Goal: Book appointment/travel/reservation

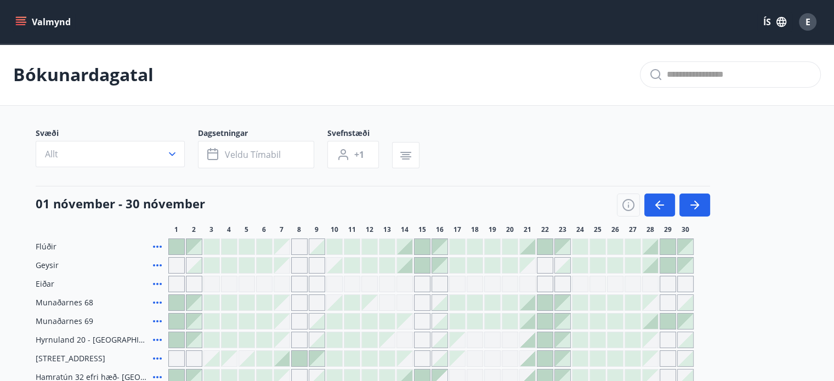
click at [21, 24] on icon "menu" at bounding box center [21, 24] width 10 height 1
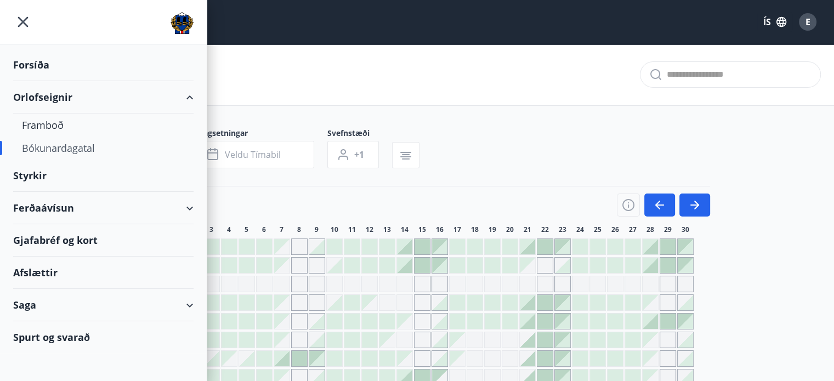
click at [42, 214] on div "Ferðaávísun" at bounding box center [103, 208] width 180 height 32
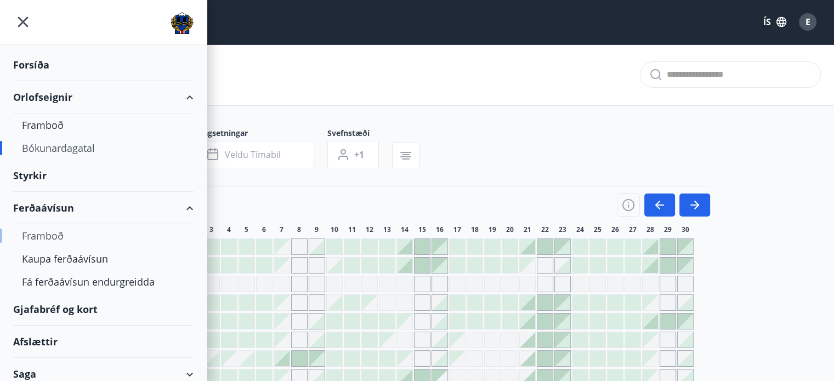
click at [45, 237] on div "Framboð" at bounding box center [103, 235] width 163 height 23
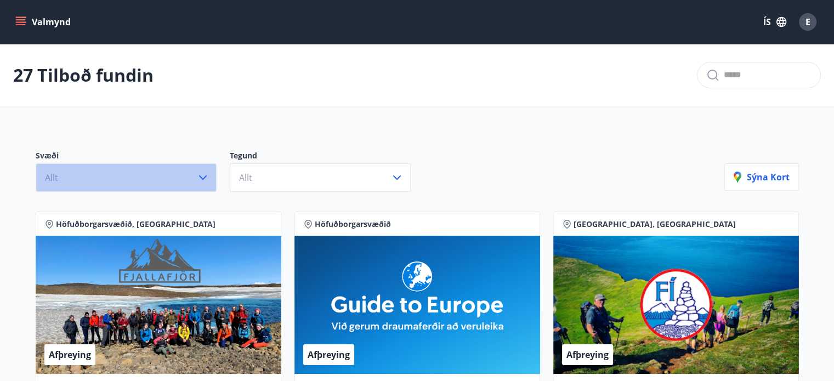
click at [84, 176] on button "Allt" at bounding box center [126, 177] width 181 height 29
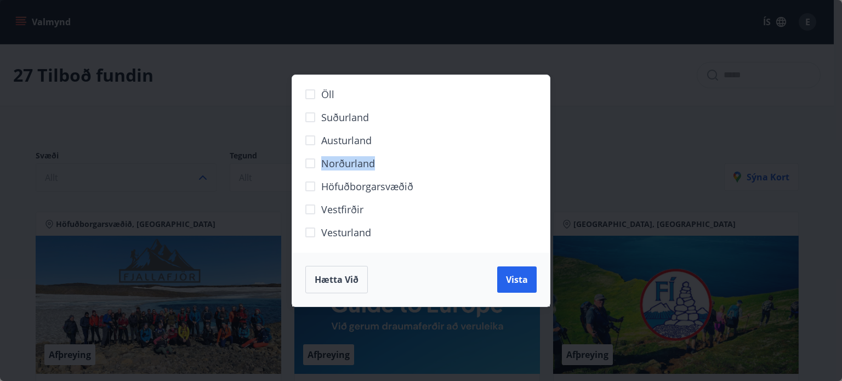
click at [84, 176] on div "Öll Suðurland [GEOGRAPHIC_DATA] Norðurland Höfuðborgarsvæðið [GEOGRAPHIC_DATA] …" at bounding box center [421, 190] width 842 height 381
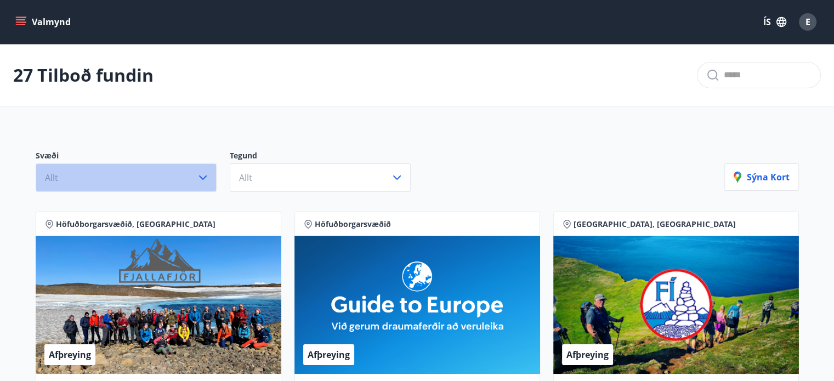
click at [206, 173] on icon "button" at bounding box center [202, 177] width 13 height 13
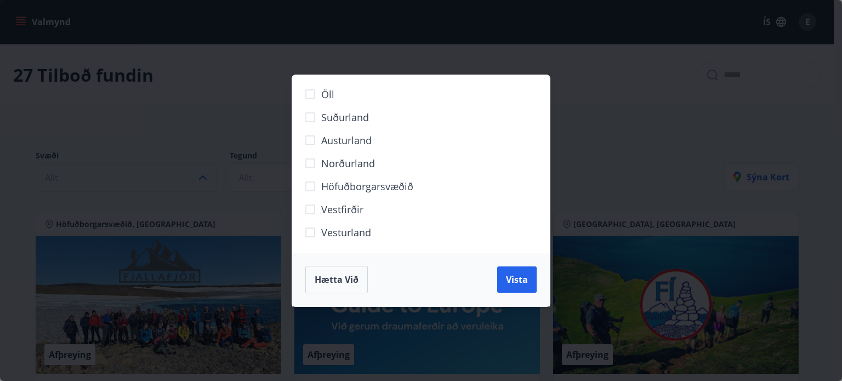
click at [331, 185] on span "Höfuðborgarsvæðið" at bounding box center [367, 186] width 92 height 14
click at [515, 282] on span "Vista" at bounding box center [517, 280] width 22 height 12
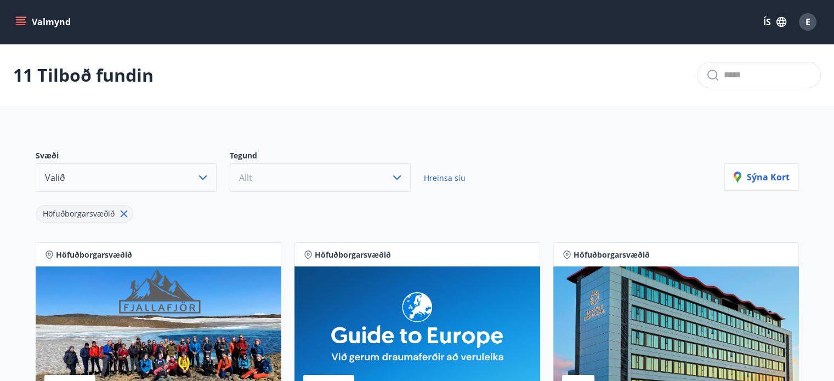
click at [304, 180] on button "Allt" at bounding box center [320, 177] width 181 height 29
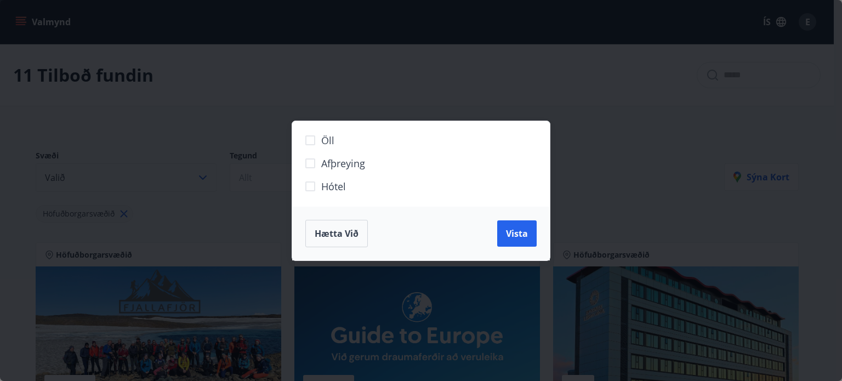
click at [331, 186] on span "Hótel" at bounding box center [333, 186] width 25 height 14
click at [515, 234] on span "Vista" at bounding box center [517, 234] width 22 height 12
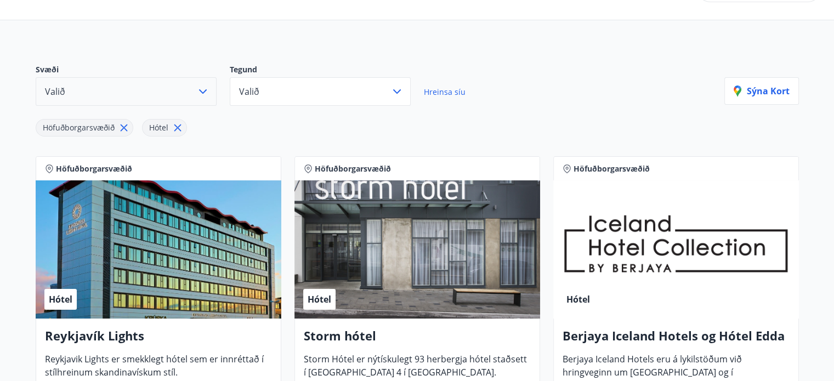
scroll to position [66, 0]
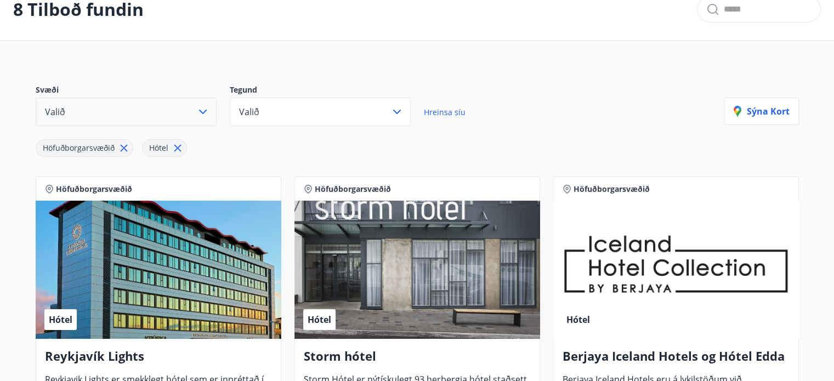
click at [180, 146] on icon at bounding box center [178, 148] width 12 height 12
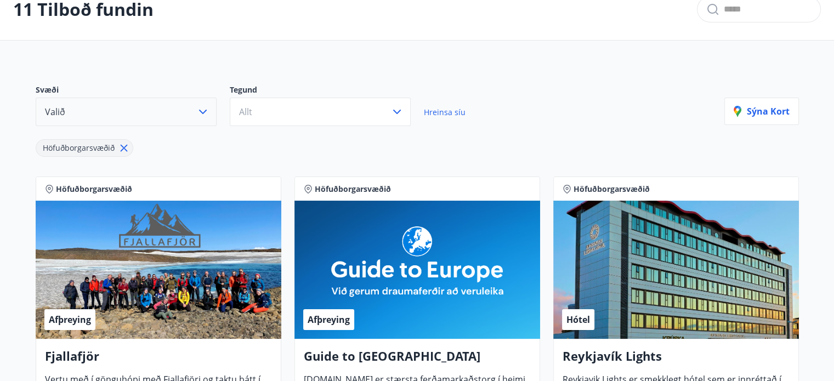
click at [165, 116] on button "Valið" at bounding box center [126, 112] width 181 height 29
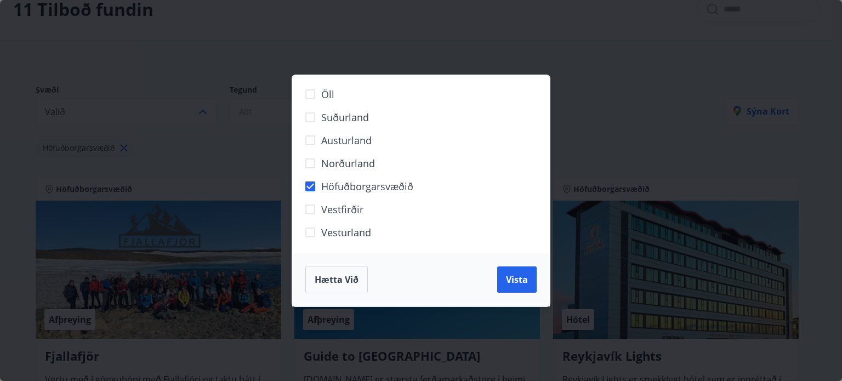
click at [372, 184] on span "Höfuðborgarsvæðið" at bounding box center [367, 186] width 92 height 14
click at [386, 185] on span "Höfuðborgarsvæðið" at bounding box center [367, 186] width 92 height 14
click at [526, 285] on span "Vista" at bounding box center [517, 280] width 22 height 12
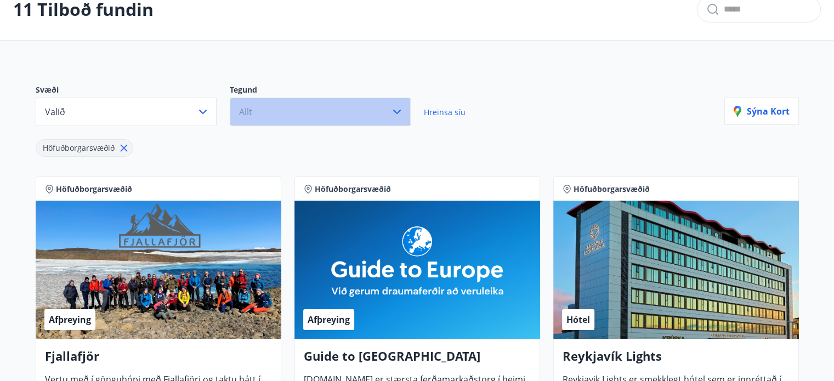
click at [377, 112] on button "Allt" at bounding box center [320, 112] width 181 height 29
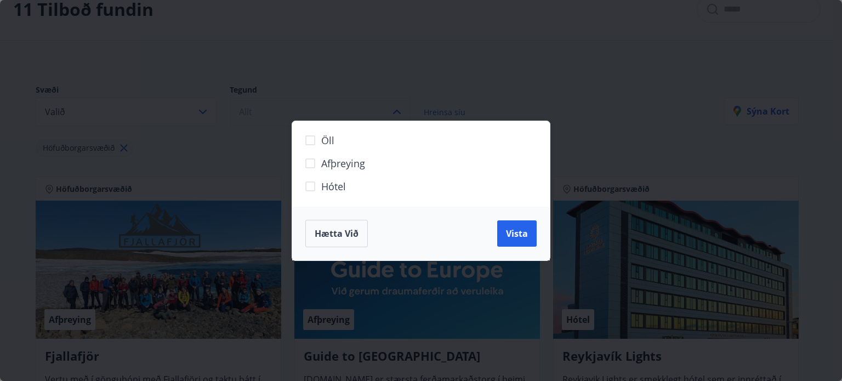
click at [377, 112] on div "Öll Afþreying Hótel Hætta við Vista" at bounding box center [421, 190] width 842 height 381
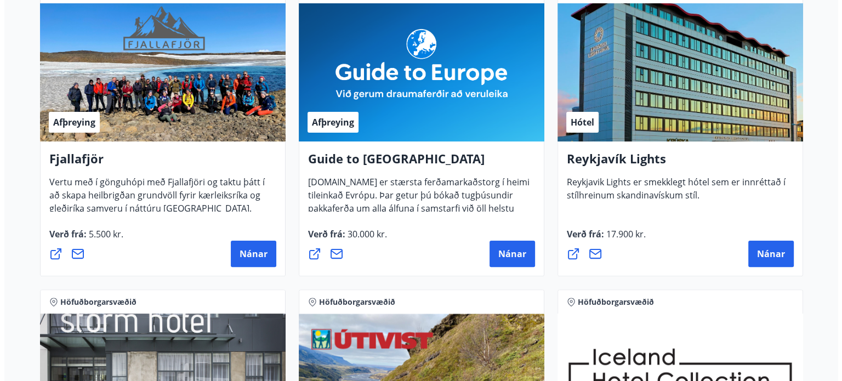
scroll to position [285, 0]
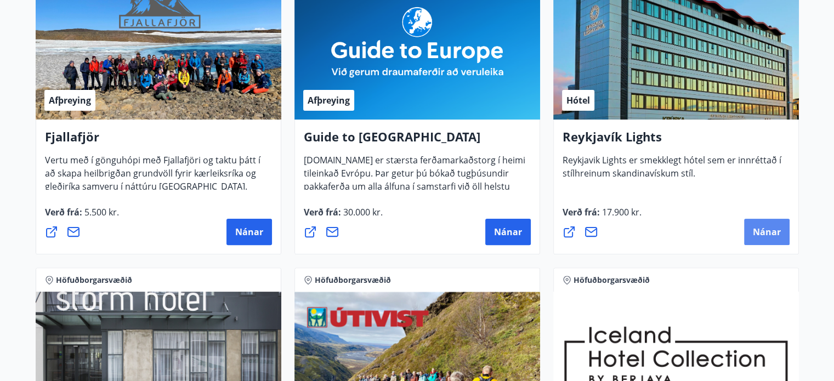
click at [763, 233] on span "Nánar" at bounding box center [767, 232] width 28 height 12
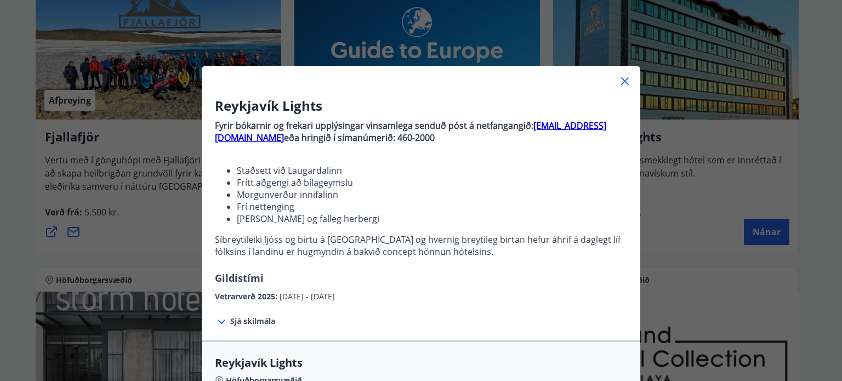
click at [494, 182] on li "Frítt aðgengi að bílageymslu" at bounding box center [432, 183] width 390 height 12
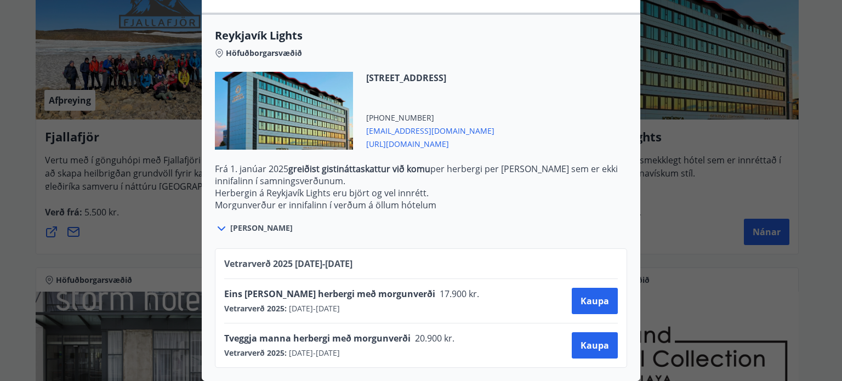
scroll to position [335, 0]
click at [593, 339] on span "Kaupa" at bounding box center [595, 345] width 29 height 12
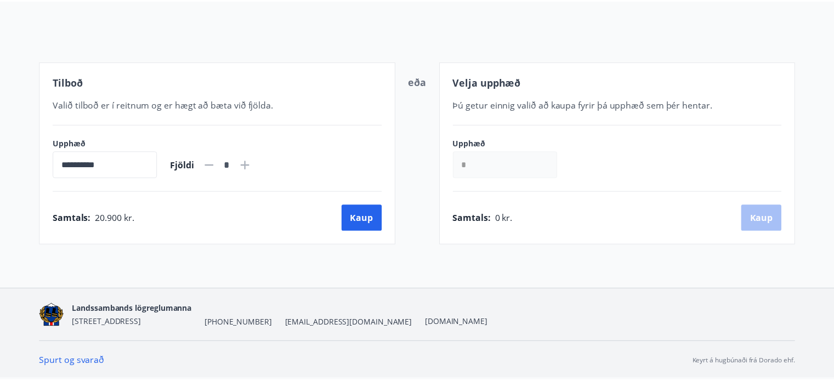
scroll to position [112, 0]
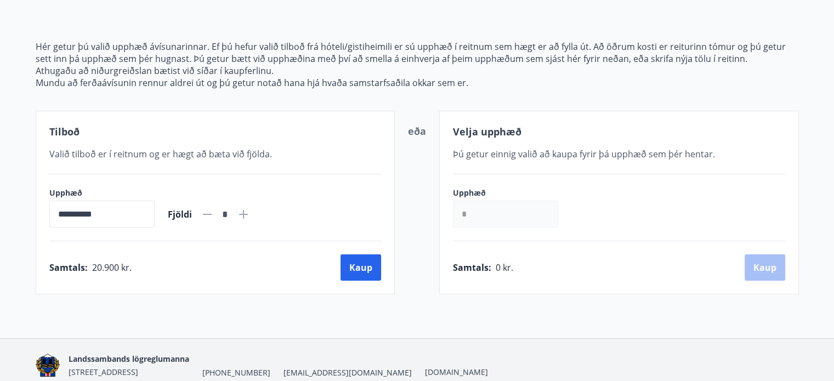
click at [250, 212] on icon at bounding box center [243, 214] width 13 height 13
click at [214, 212] on icon at bounding box center [207, 214] width 13 height 13
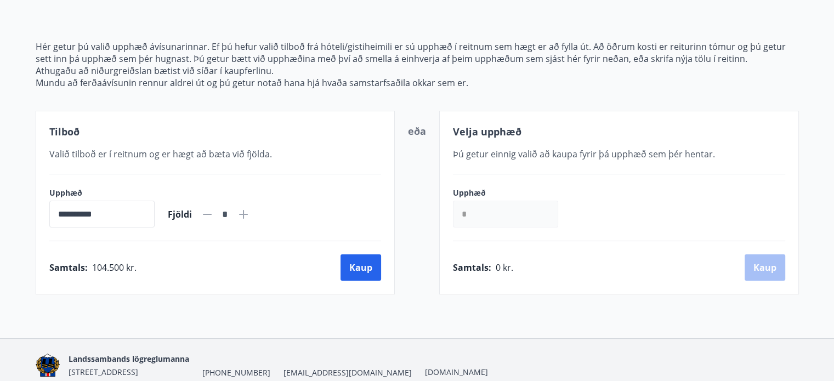
type input "*"
click at [371, 273] on button "Kaup" at bounding box center [361, 267] width 41 height 26
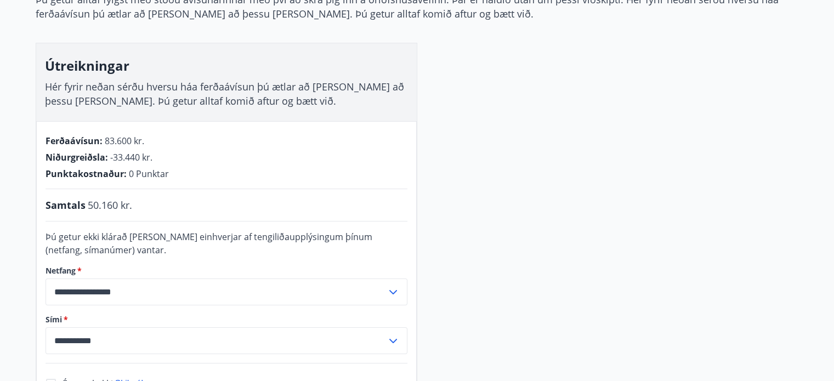
scroll to position [156, 0]
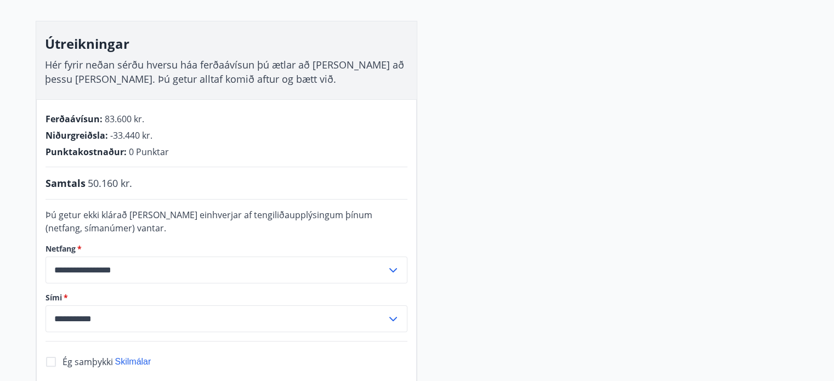
click at [0, 141] on main "**********" at bounding box center [417, 162] width 834 height 547
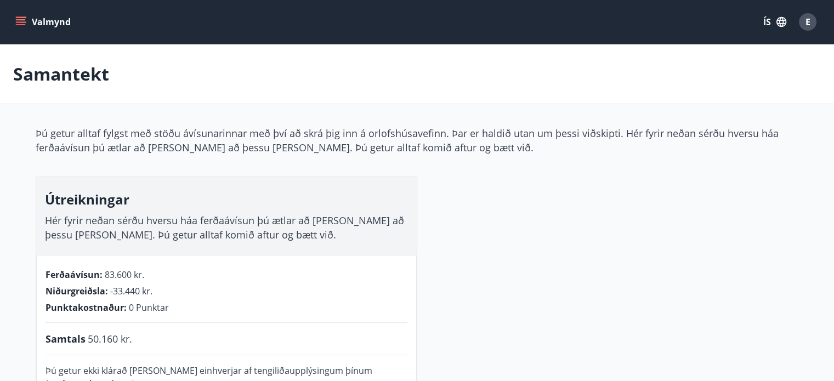
scroll to position [0, 0]
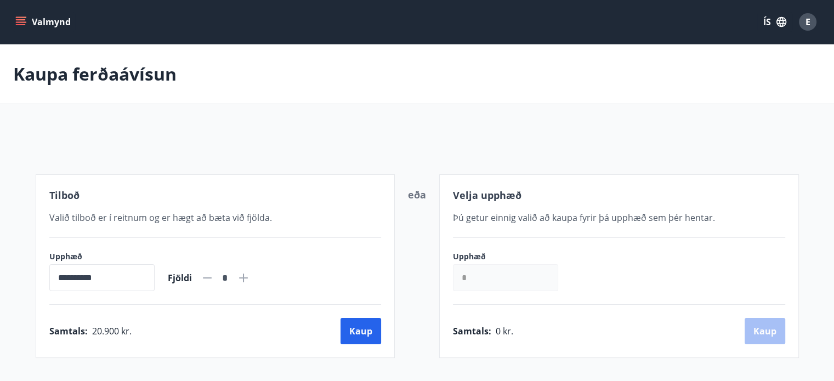
scroll to position [112, 0]
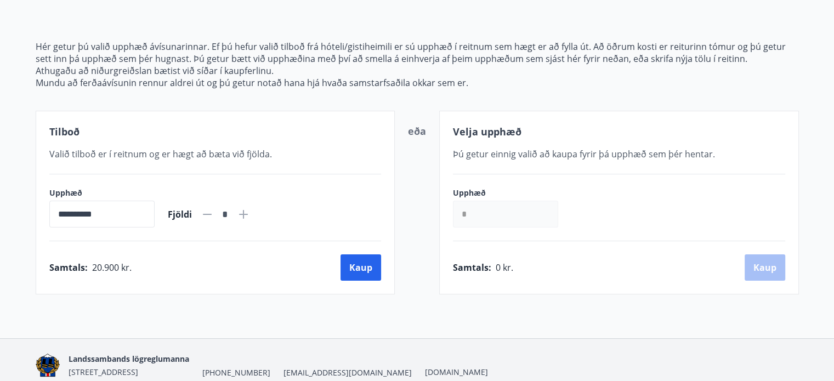
click at [46, 15] on div "**********" at bounding box center [417, 154] width 763 height 280
click at [214, 218] on icon at bounding box center [207, 214] width 13 height 13
click at [248, 214] on icon at bounding box center [243, 214] width 9 height 9
type input "*"
click at [360, 265] on button "Kaup" at bounding box center [361, 267] width 41 height 26
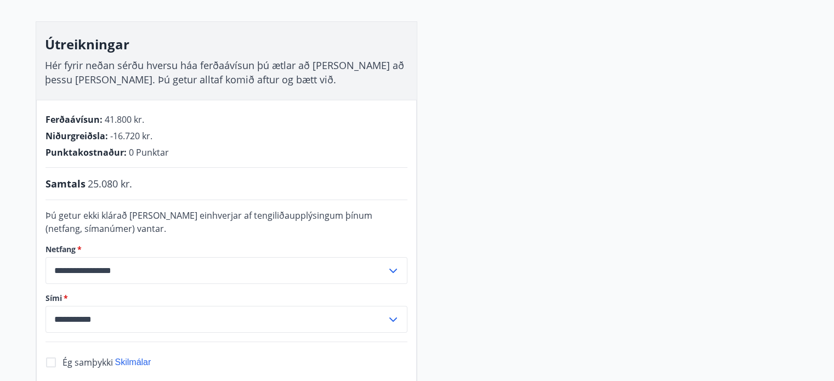
scroll to position [156, 0]
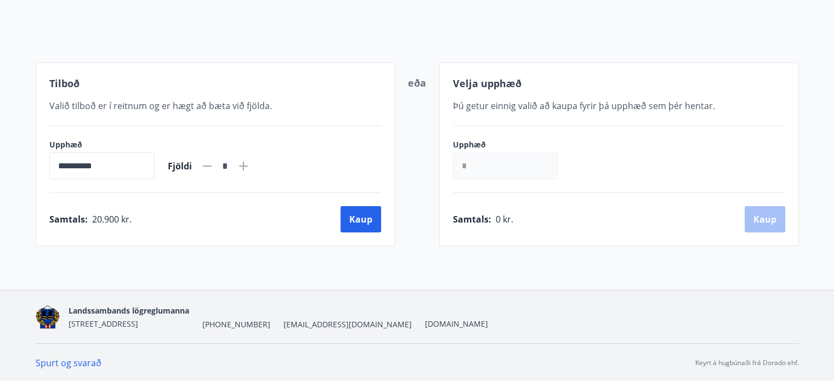
scroll to position [156, 0]
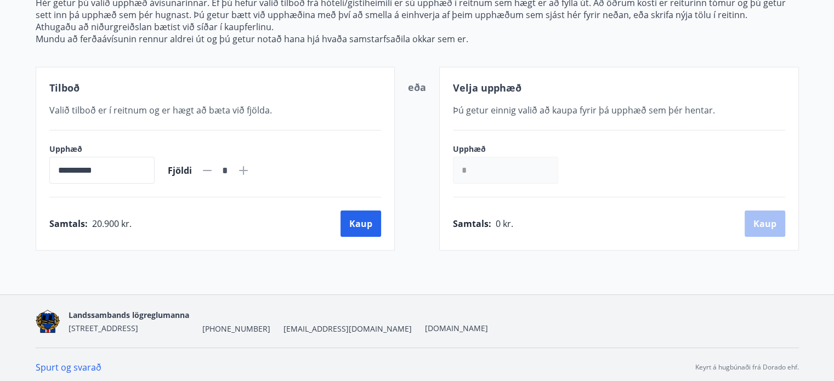
click at [20, 42] on main "**********" at bounding box center [417, 70] width 834 height 362
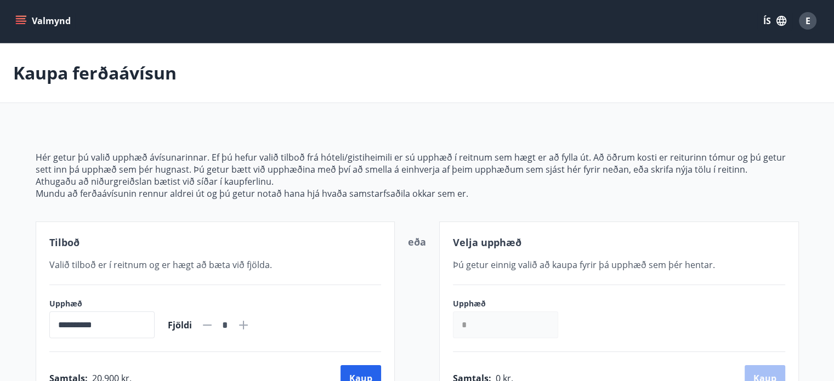
scroll to position [0, 0]
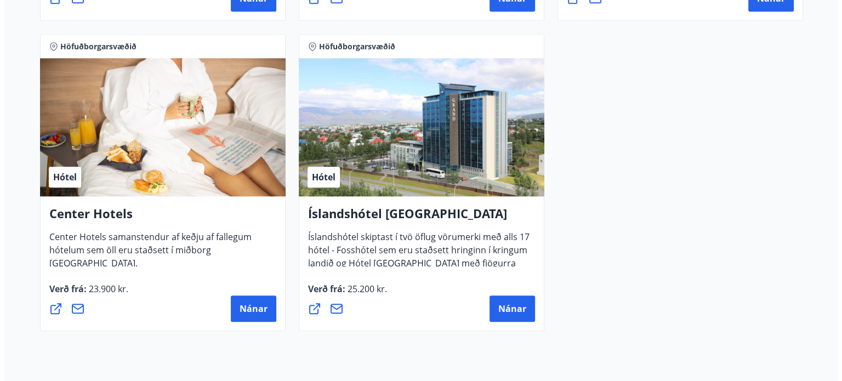
scroll to position [1164, 0]
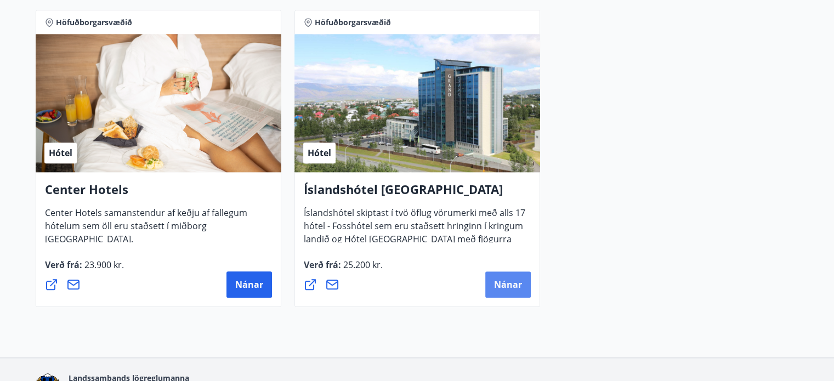
click at [499, 285] on span "Nánar" at bounding box center [508, 285] width 28 height 12
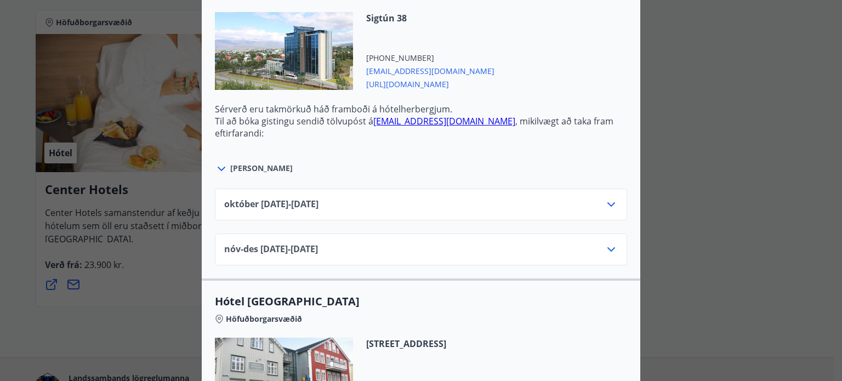
scroll to position [461, 0]
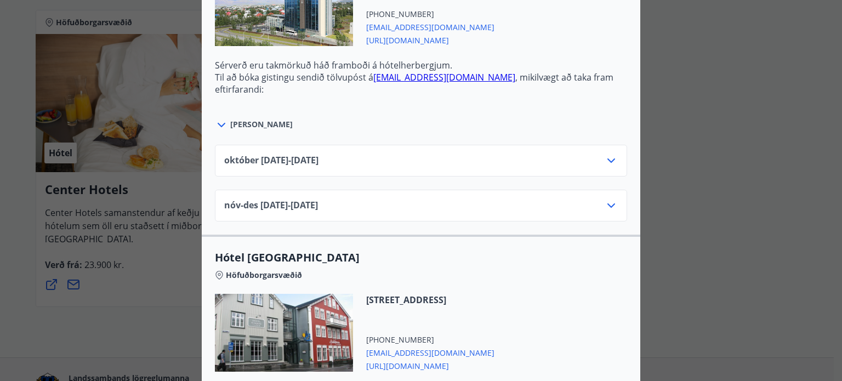
click at [589, 205] on div "nóv-[DATE]11.25 - [DATE]" at bounding box center [421, 210] width 394 height 22
click at [608, 206] on icon at bounding box center [612, 205] width 8 height 4
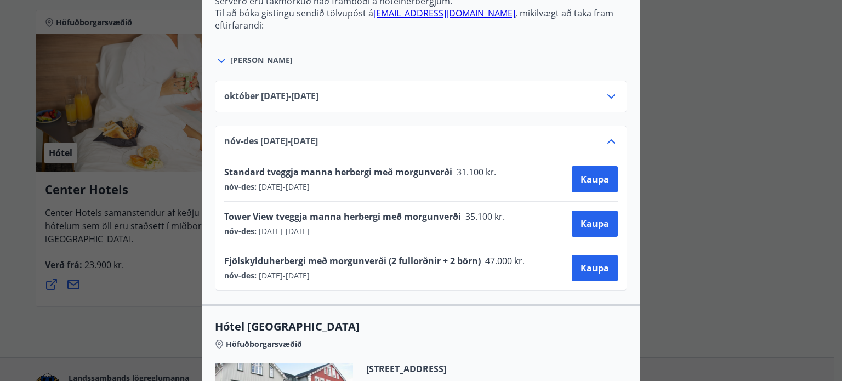
scroll to position [526, 0]
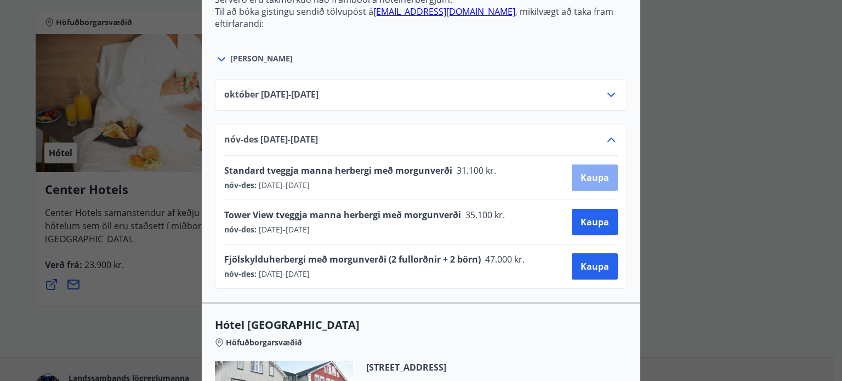
click at [592, 175] on span "Kaupa" at bounding box center [595, 178] width 29 height 12
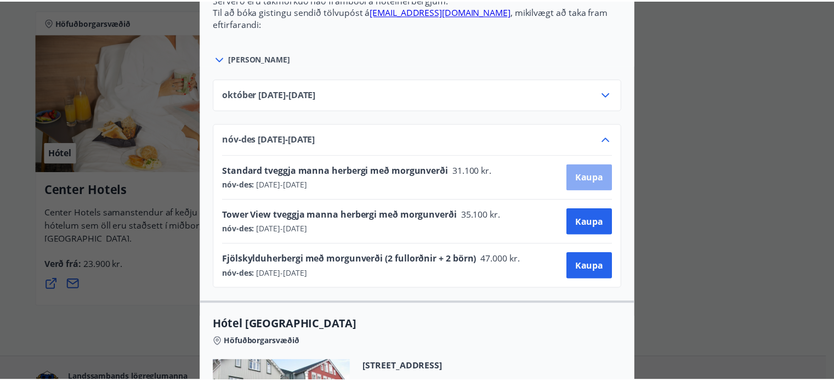
scroll to position [112, 0]
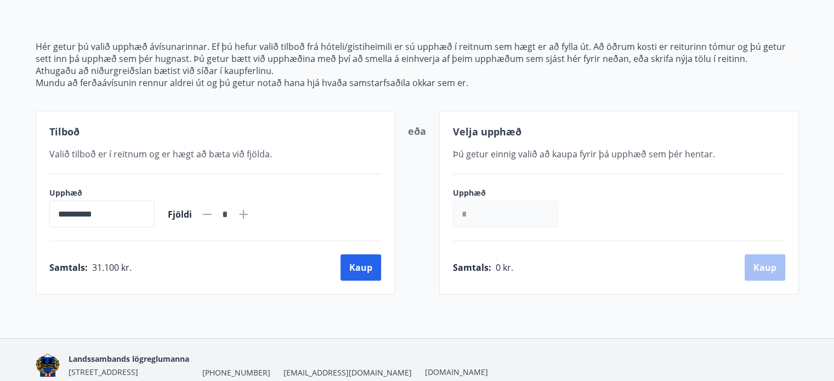
click at [250, 211] on icon at bounding box center [243, 214] width 13 height 13
type input "*"
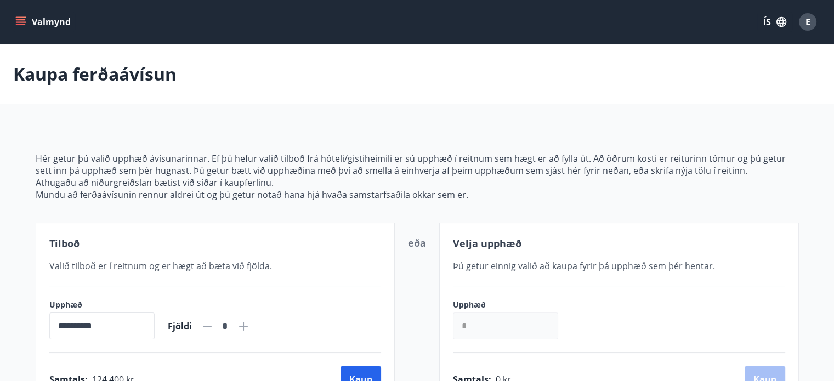
scroll to position [0, 0]
click at [108, 120] on main "**********" at bounding box center [417, 225] width 834 height 362
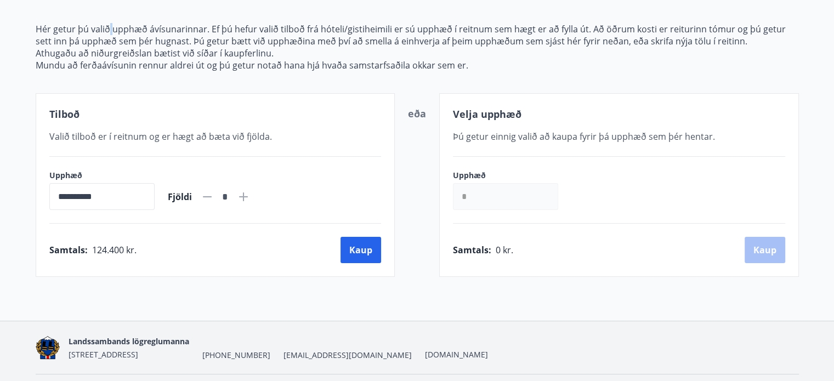
scroll to position [154, 0]
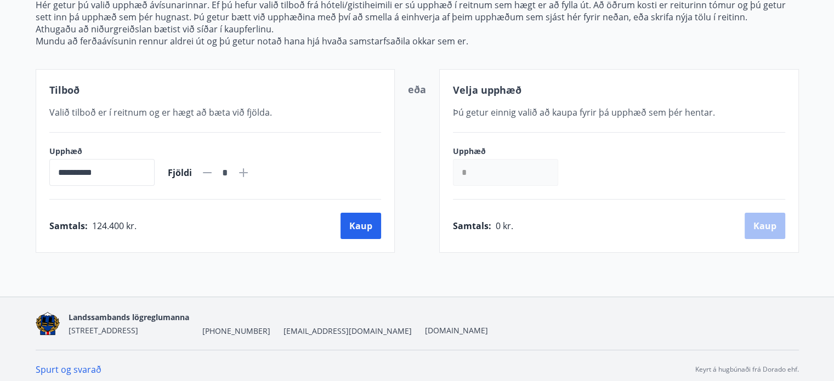
click at [2, 120] on main "**********" at bounding box center [417, 72] width 834 height 362
click at [311, 275] on div "**********" at bounding box center [417, 94] width 834 height 406
click at [138, 179] on input "**********" at bounding box center [101, 172] width 105 height 27
click at [229, 276] on div "**********" at bounding box center [417, 94] width 834 height 406
click at [136, 138] on div "**********" at bounding box center [216, 161] width 360 height 184
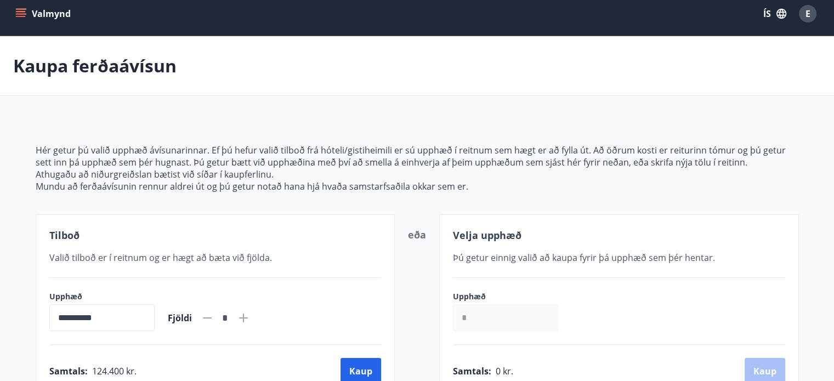
scroll to position [0, 0]
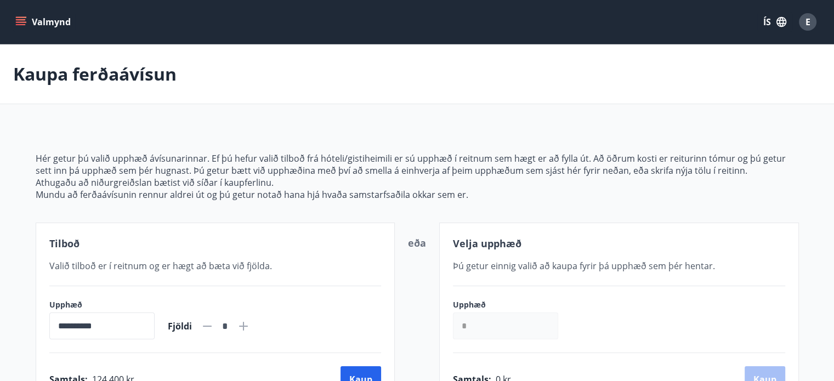
click at [22, 19] on icon "menu" at bounding box center [21, 19] width 10 height 1
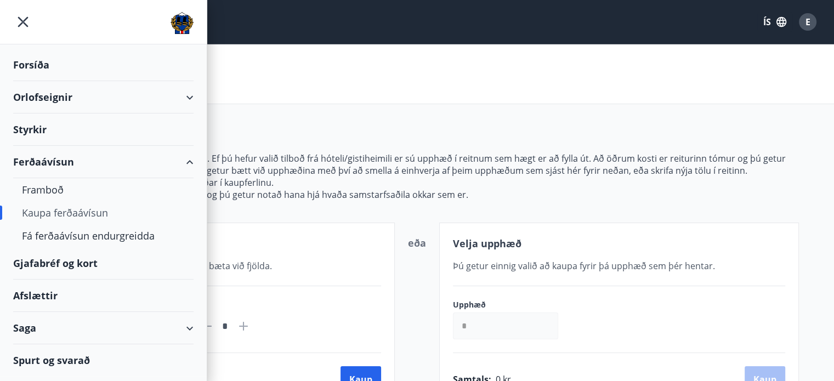
click at [60, 217] on div "Kaupa ferðaávísun" at bounding box center [103, 212] width 163 height 23
type input "*****"
click at [56, 188] on div "Framboð" at bounding box center [103, 189] width 163 height 23
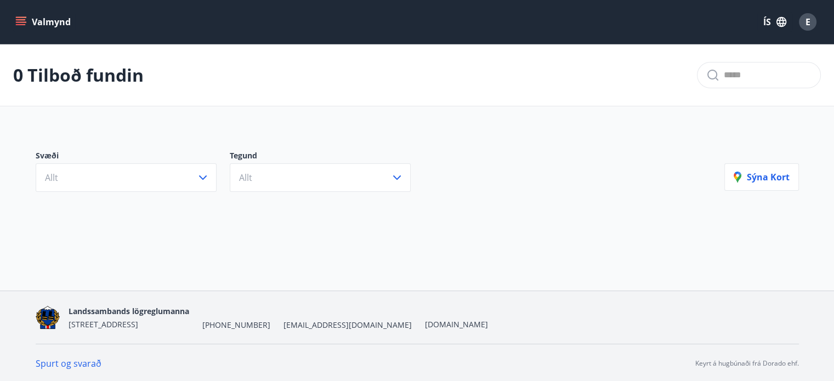
click at [341, 124] on main "0 Tilboð fundin Svæði Allt Tegund Allt [PERSON_NAME]" at bounding box center [417, 124] width 834 height 161
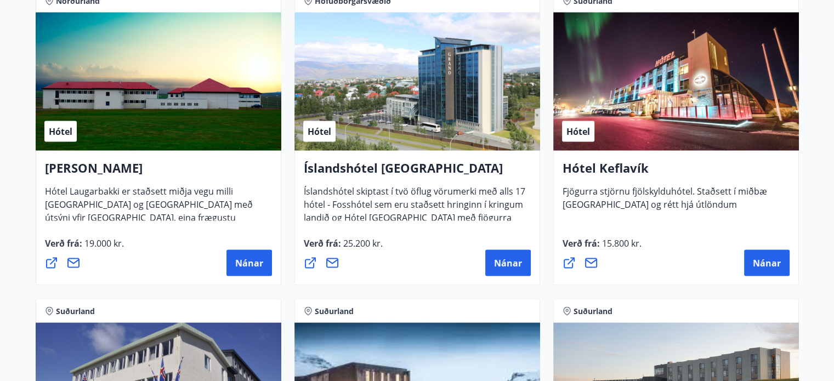
scroll to position [2084, 0]
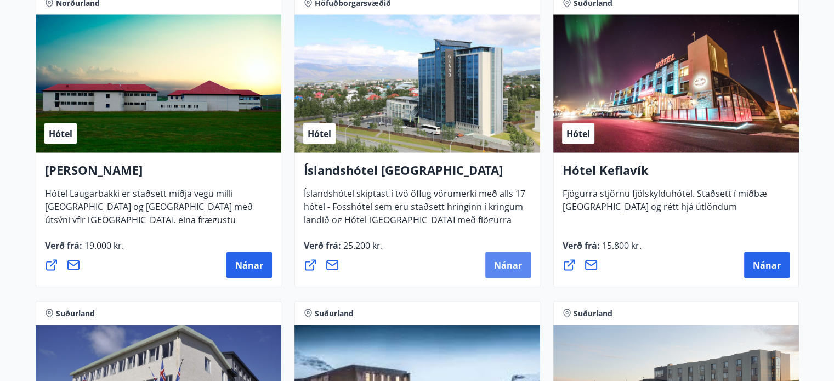
click at [506, 262] on span "Nánar" at bounding box center [508, 265] width 28 height 12
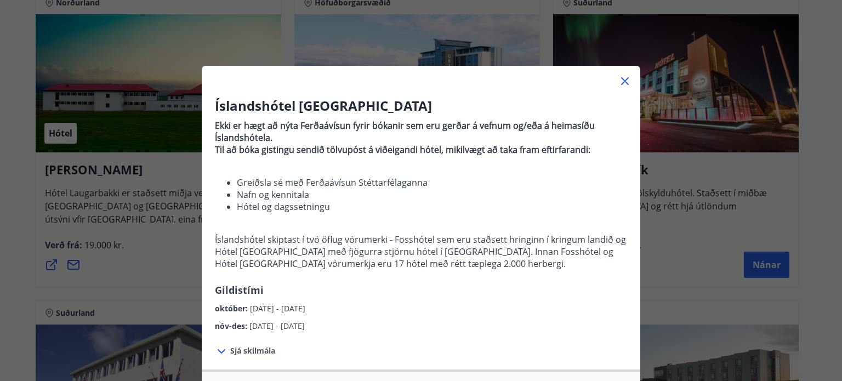
click at [624, 79] on icon at bounding box center [625, 81] width 13 height 13
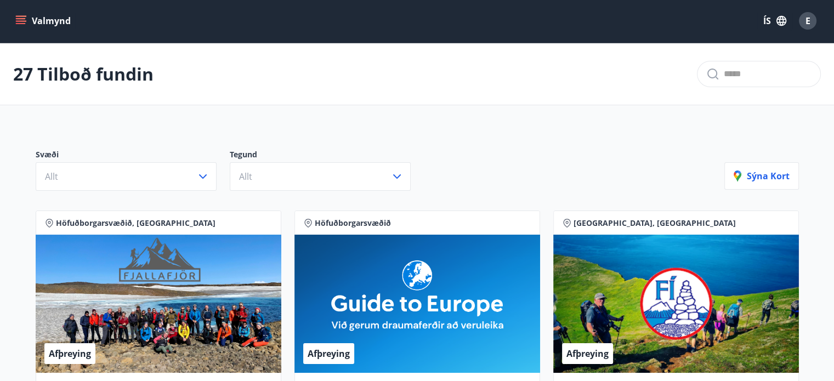
scroll to position [0, 0]
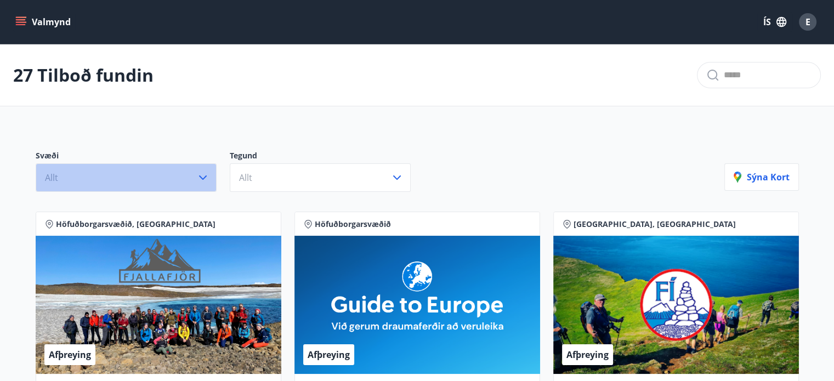
click at [107, 179] on button "Allt" at bounding box center [126, 177] width 181 height 29
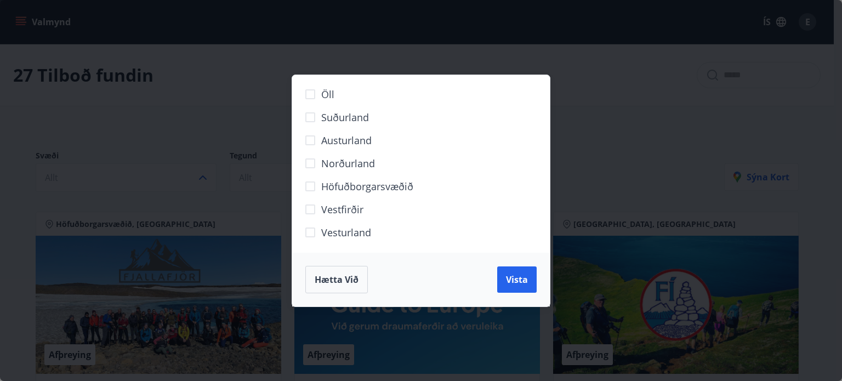
click at [345, 113] on span "Suðurland" at bounding box center [345, 117] width 48 height 14
click at [514, 279] on span "Vista" at bounding box center [517, 280] width 22 height 12
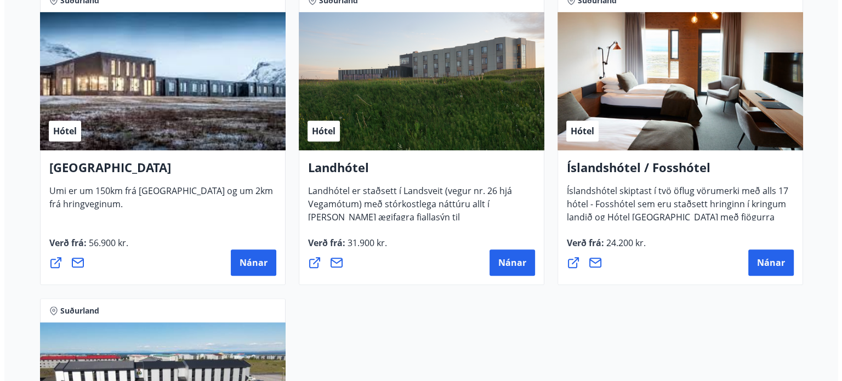
scroll to position [877, 0]
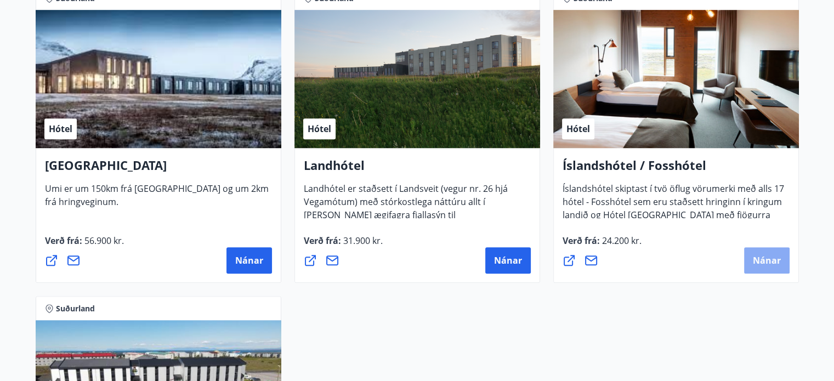
click at [761, 254] on span "Nánar" at bounding box center [767, 260] width 28 height 12
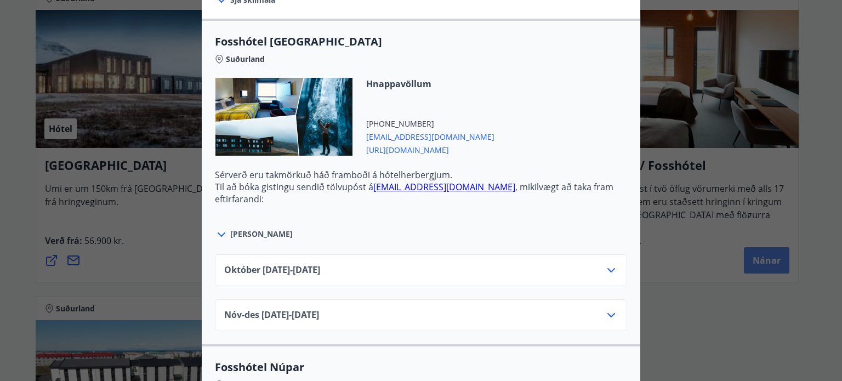
scroll to position [0, 0]
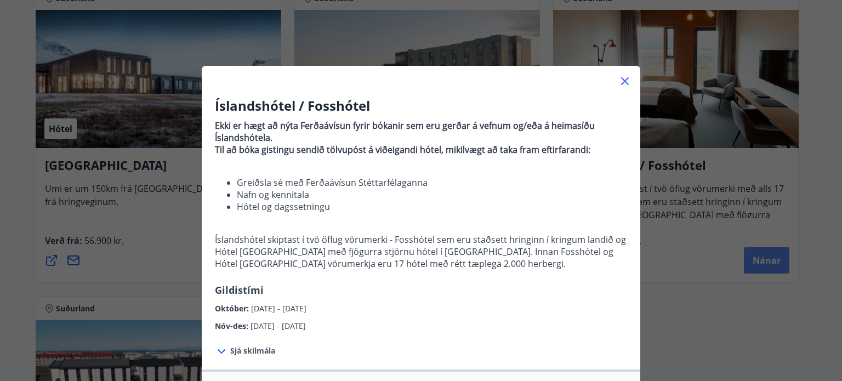
click at [761, 254] on div "Íslandshótel / Fosshótel Ekki er hægt að nýta Ferðaávísun fyrir bókanir sem eru…" at bounding box center [421, 190] width 842 height 381
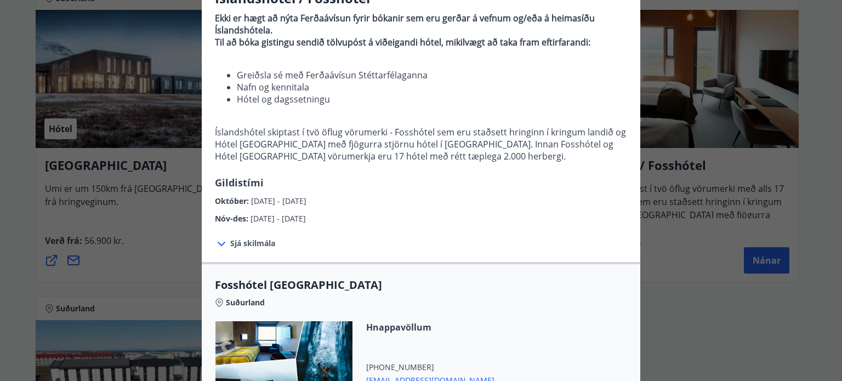
scroll to position [110, 0]
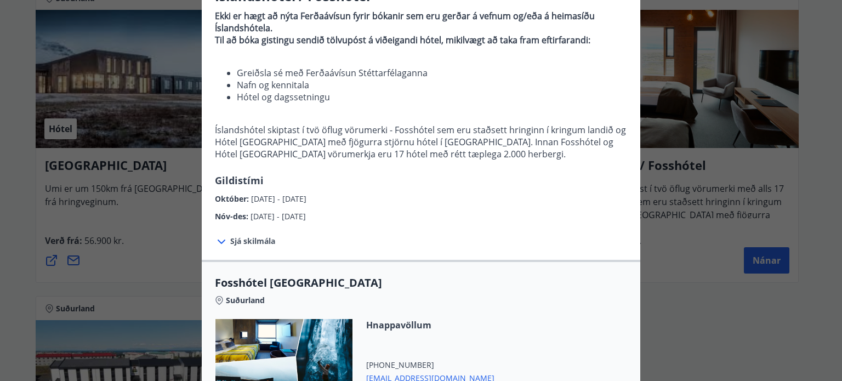
click at [244, 239] on span "Sjá skilmála" at bounding box center [252, 241] width 45 height 11
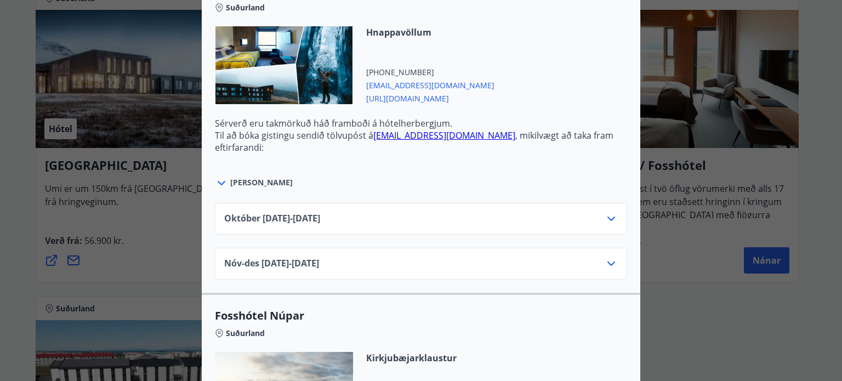
scroll to position [526, 0]
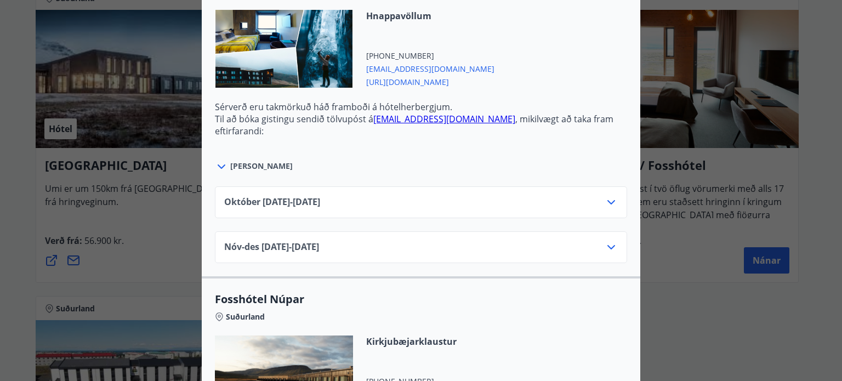
click at [307, 243] on span "Nóv-[DATE]11.25 - [DATE]" at bounding box center [271, 247] width 95 height 13
click at [605, 243] on icon at bounding box center [611, 247] width 13 height 13
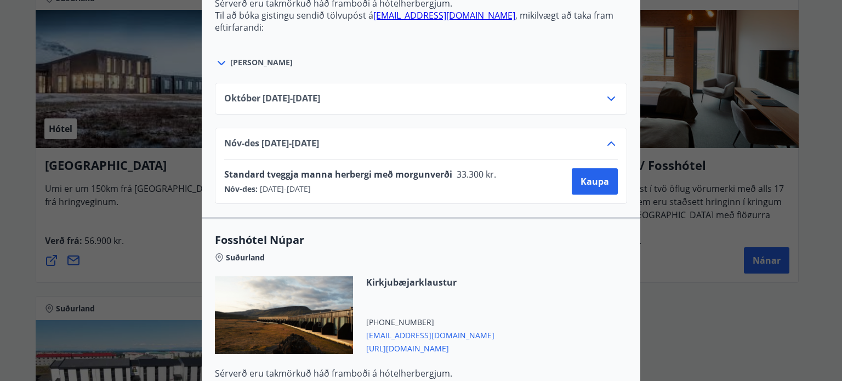
scroll to position [658, 0]
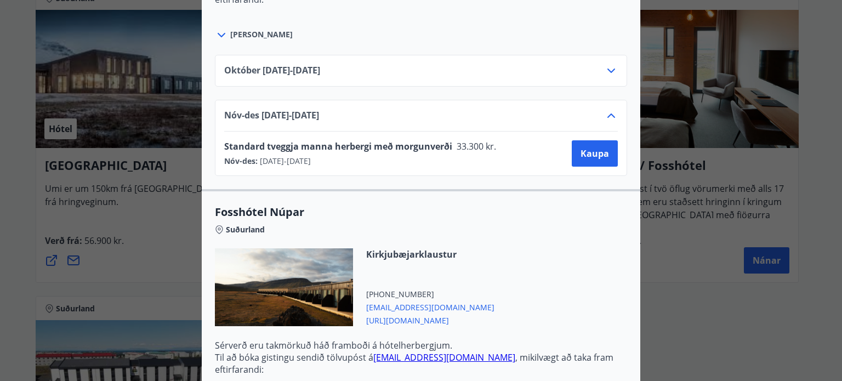
click at [18, 106] on div "Íslandshótel / Fosshótel Ekki er hægt að nýta Ferðaávísun fyrir bókanir sem eru…" at bounding box center [421, 190] width 842 height 381
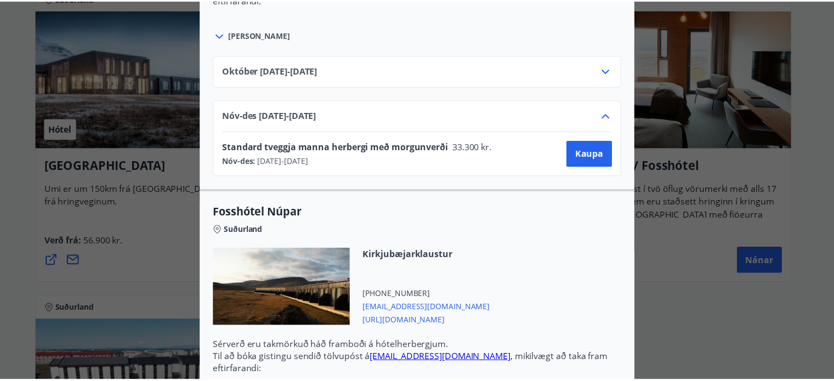
scroll to position [0, 0]
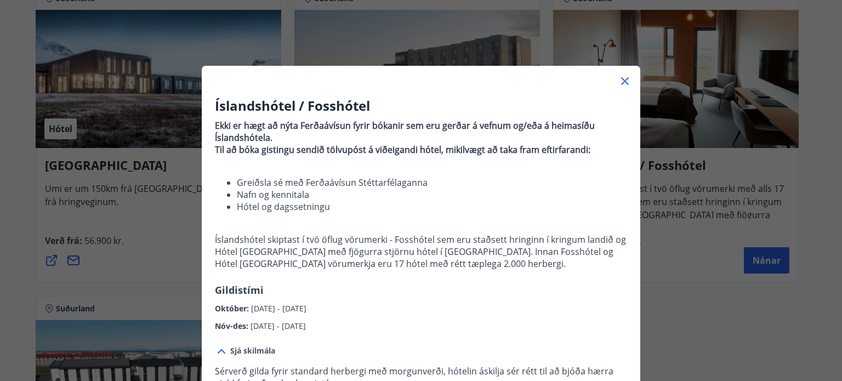
click at [623, 83] on icon at bounding box center [625, 81] width 8 height 8
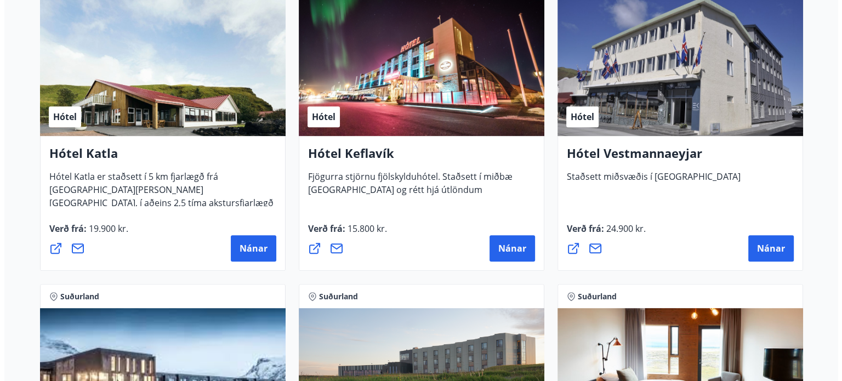
scroll to position [592, 0]
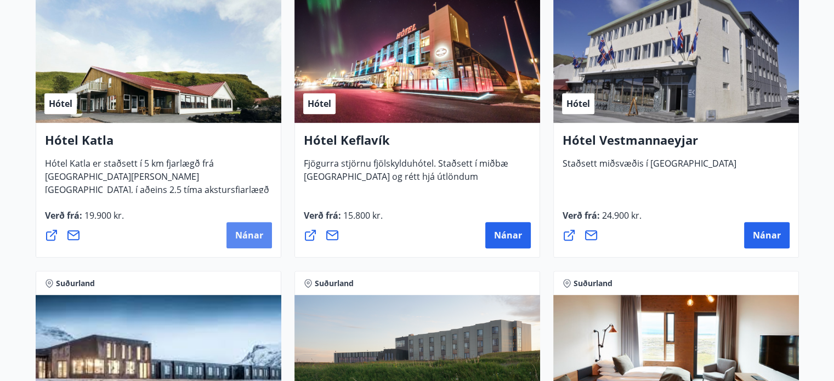
click at [242, 232] on span "Nánar" at bounding box center [249, 235] width 28 height 12
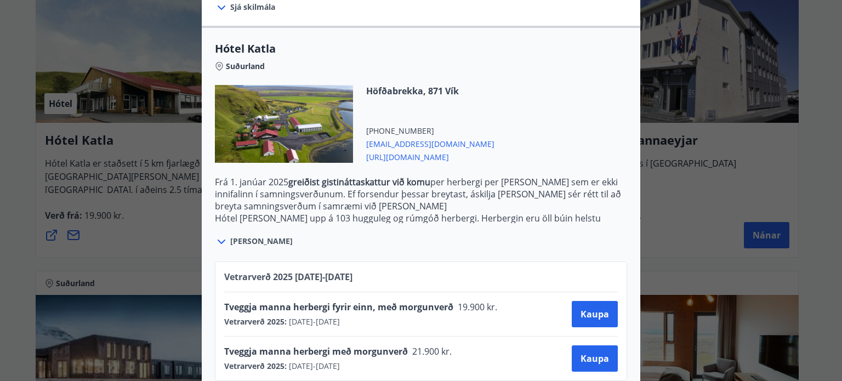
scroll to position [371, 0]
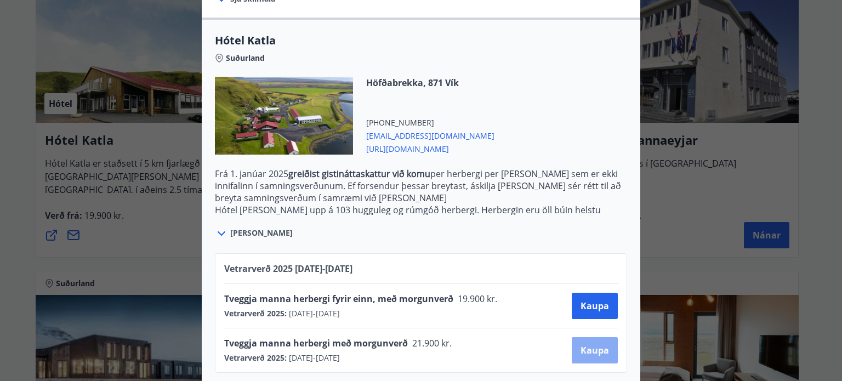
click at [596, 344] on span "Kaupa" at bounding box center [595, 350] width 29 height 12
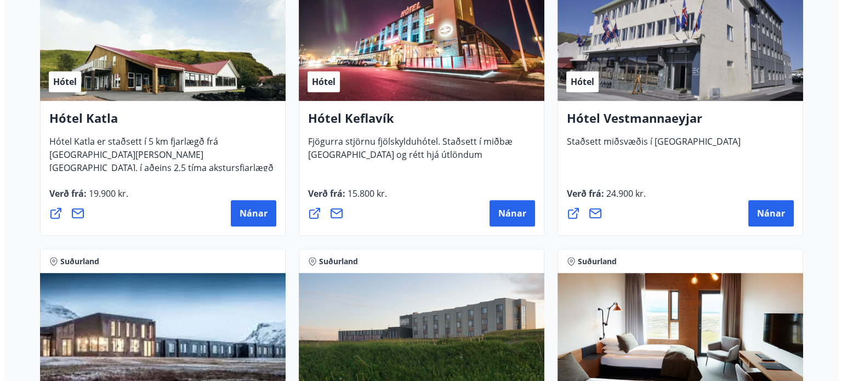
scroll to position [615, 0]
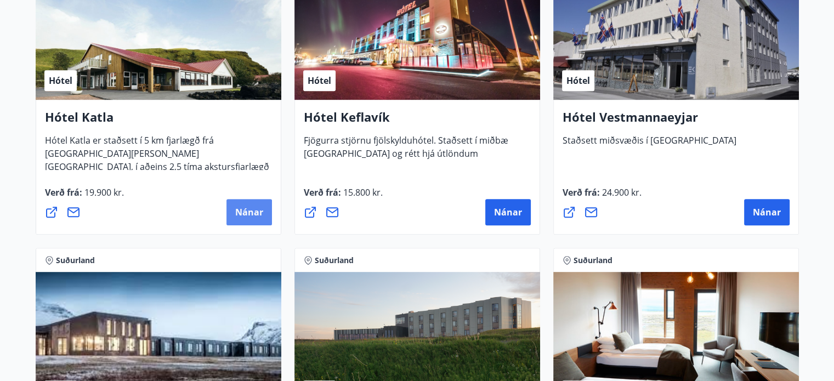
click at [238, 211] on span "Nánar" at bounding box center [249, 212] width 28 height 12
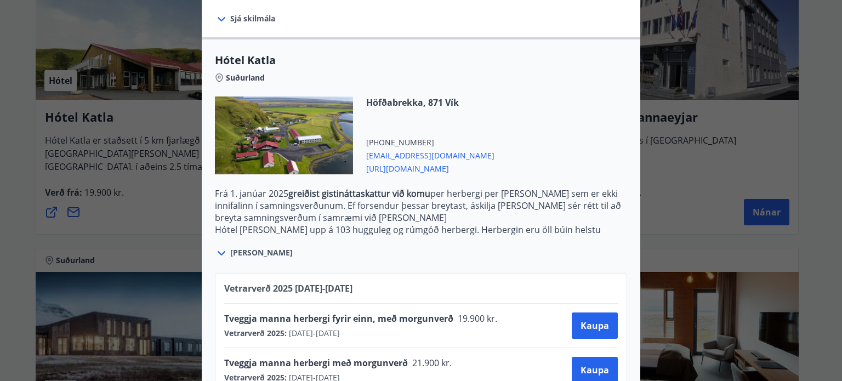
scroll to position [371, 0]
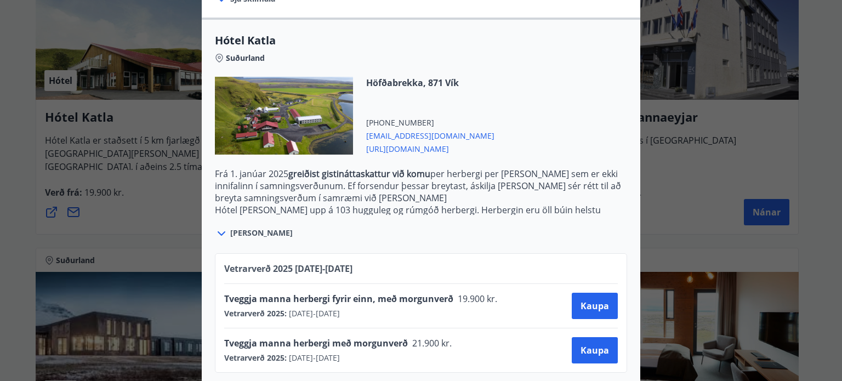
click at [569, 48] on div "Suðurland" at bounding box center [421, 55] width 412 height 15
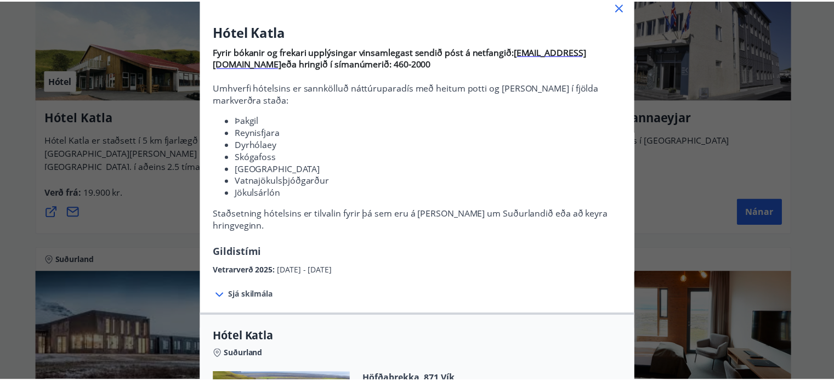
scroll to position [0, 0]
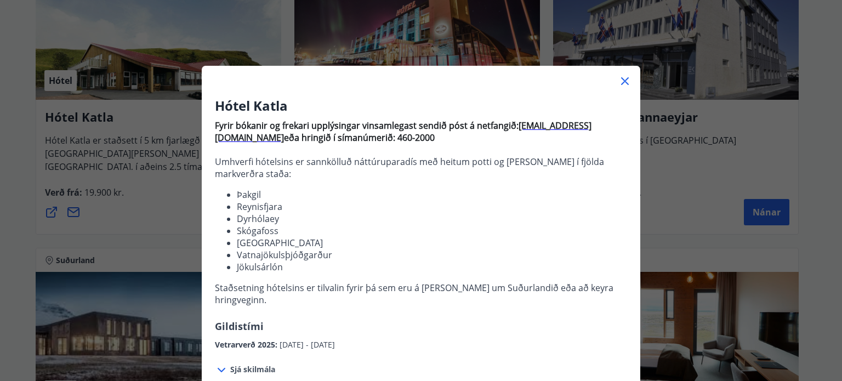
click at [621, 82] on icon at bounding box center [625, 81] width 8 height 8
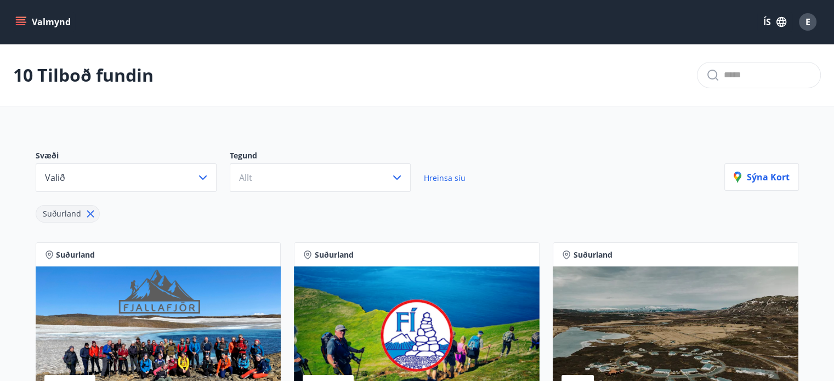
click at [27, 22] on button "Valmynd" at bounding box center [44, 22] width 62 height 20
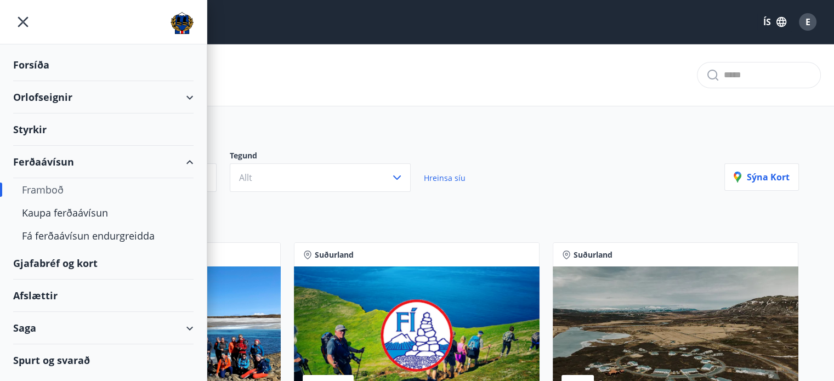
click at [185, 94] on div "Orlofseignir" at bounding box center [103, 97] width 180 height 32
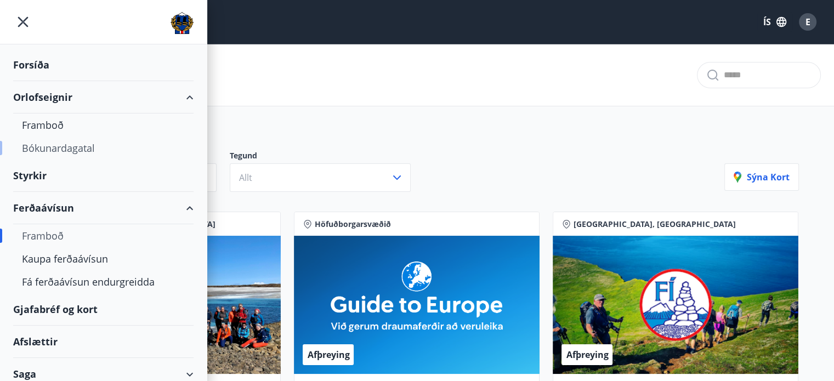
click at [55, 148] on div "Bókunardagatal" at bounding box center [103, 148] width 163 height 23
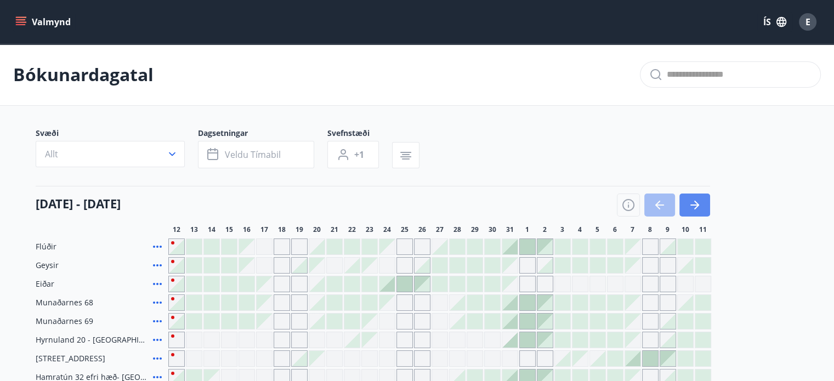
click at [690, 207] on icon "button" at bounding box center [694, 205] width 13 height 13
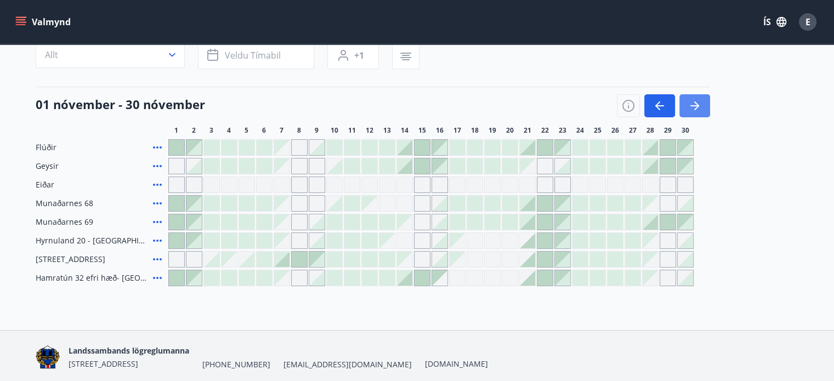
scroll to position [110, 0]
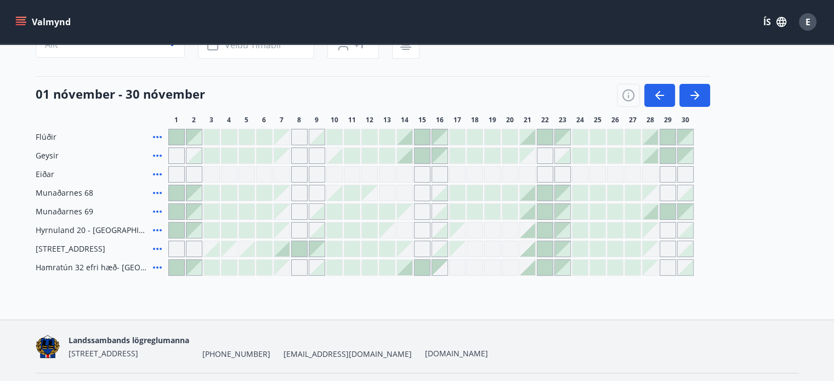
click at [231, 252] on div "Gráir dagar eru ekki bókanlegir" at bounding box center [229, 248] width 15 height 15
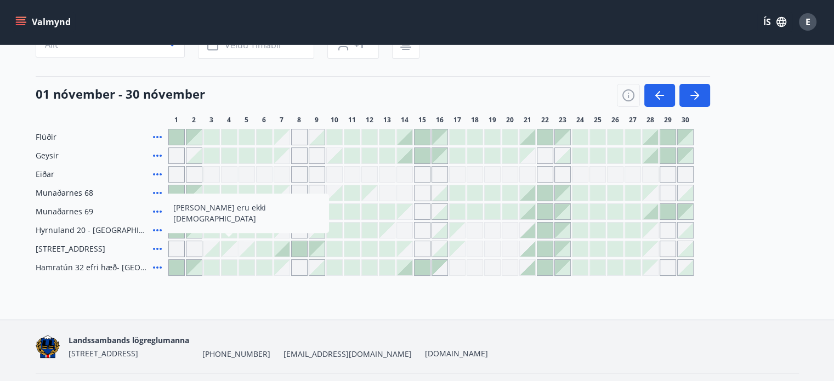
click at [247, 254] on div at bounding box center [246, 248] width 15 height 15
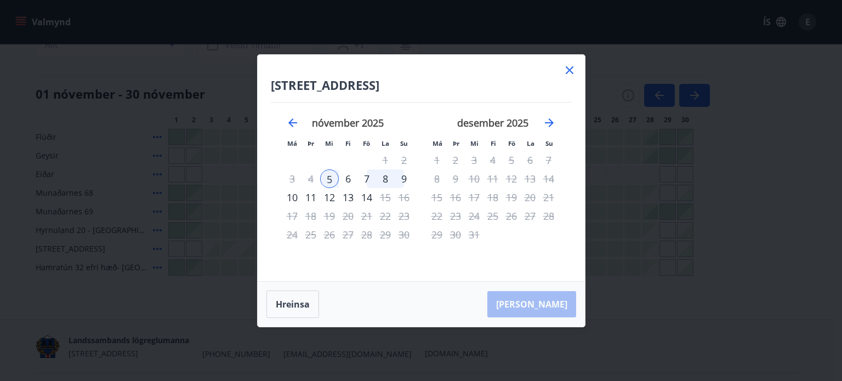
click at [404, 178] on div "9" at bounding box center [404, 178] width 19 height 19
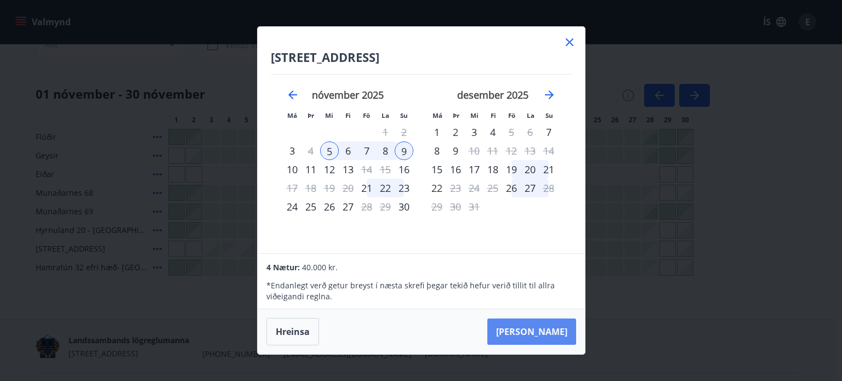
click at [535, 337] on button "Taka Frá" at bounding box center [532, 332] width 89 height 26
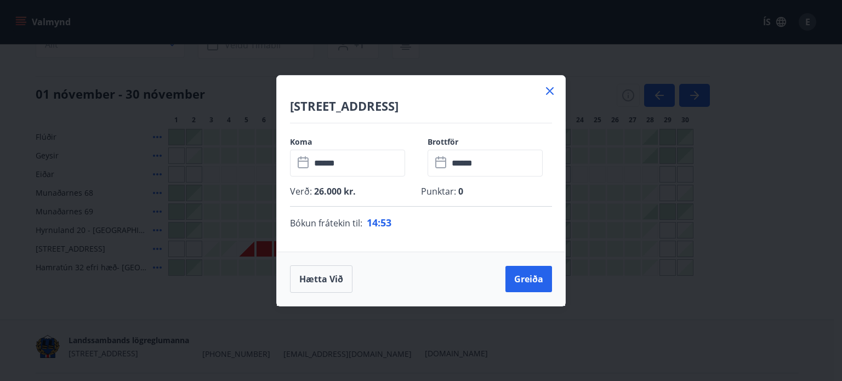
click at [314, 292] on div "Hætta við Greiða" at bounding box center [421, 279] width 288 height 54
click at [324, 280] on button "Hætta við" at bounding box center [321, 278] width 63 height 27
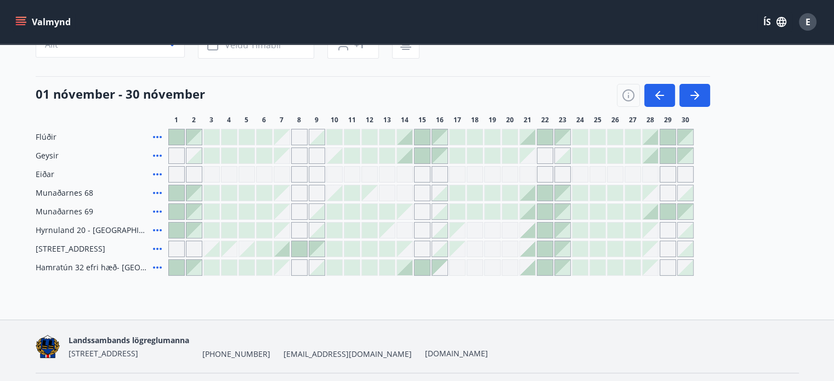
click at [520, 72] on div "Svæði Allt Dagsetningar Veldu tímabil Svefnstæði +1 01 nóvember - 30 nóvember 1…" at bounding box center [417, 147] width 763 height 258
